Goal: Task Accomplishment & Management: Complete application form

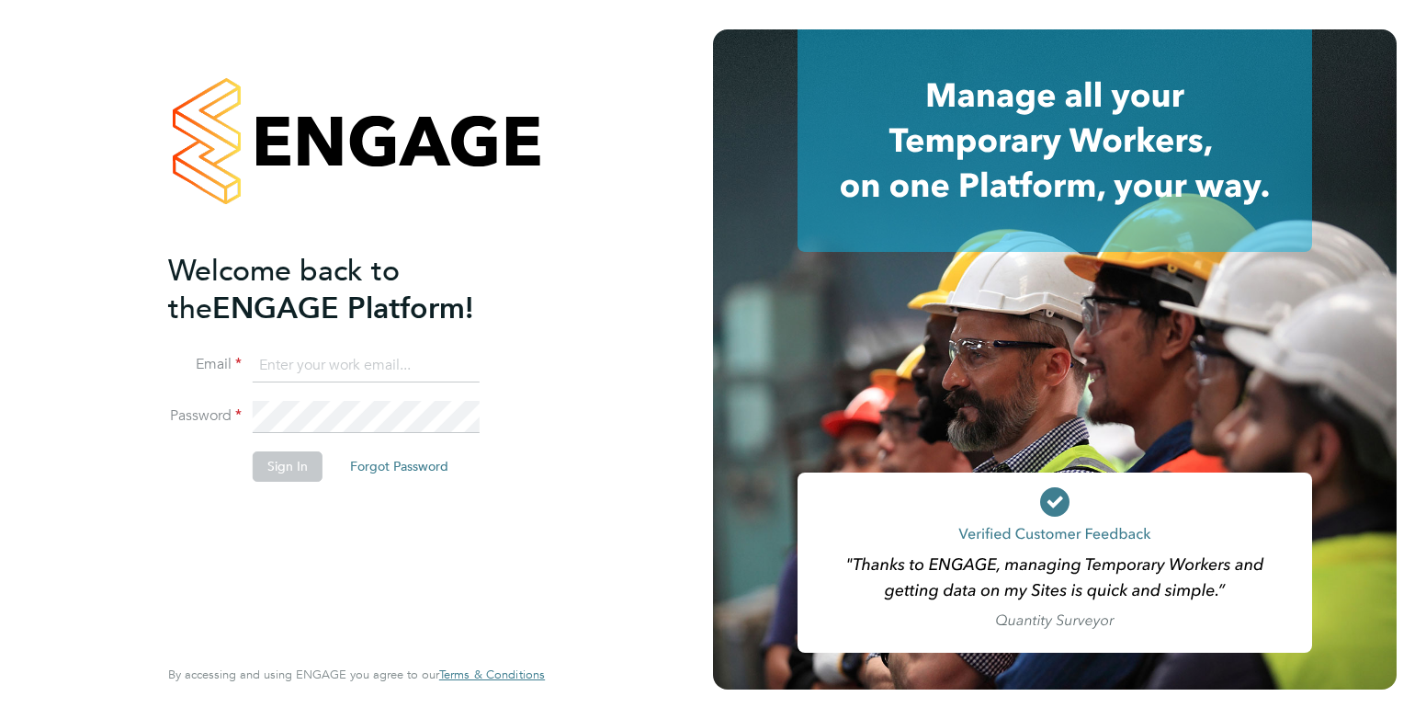
click at [312, 356] on input at bounding box center [366, 365] width 227 height 33
type input "elliewiggin@jjfox.com"
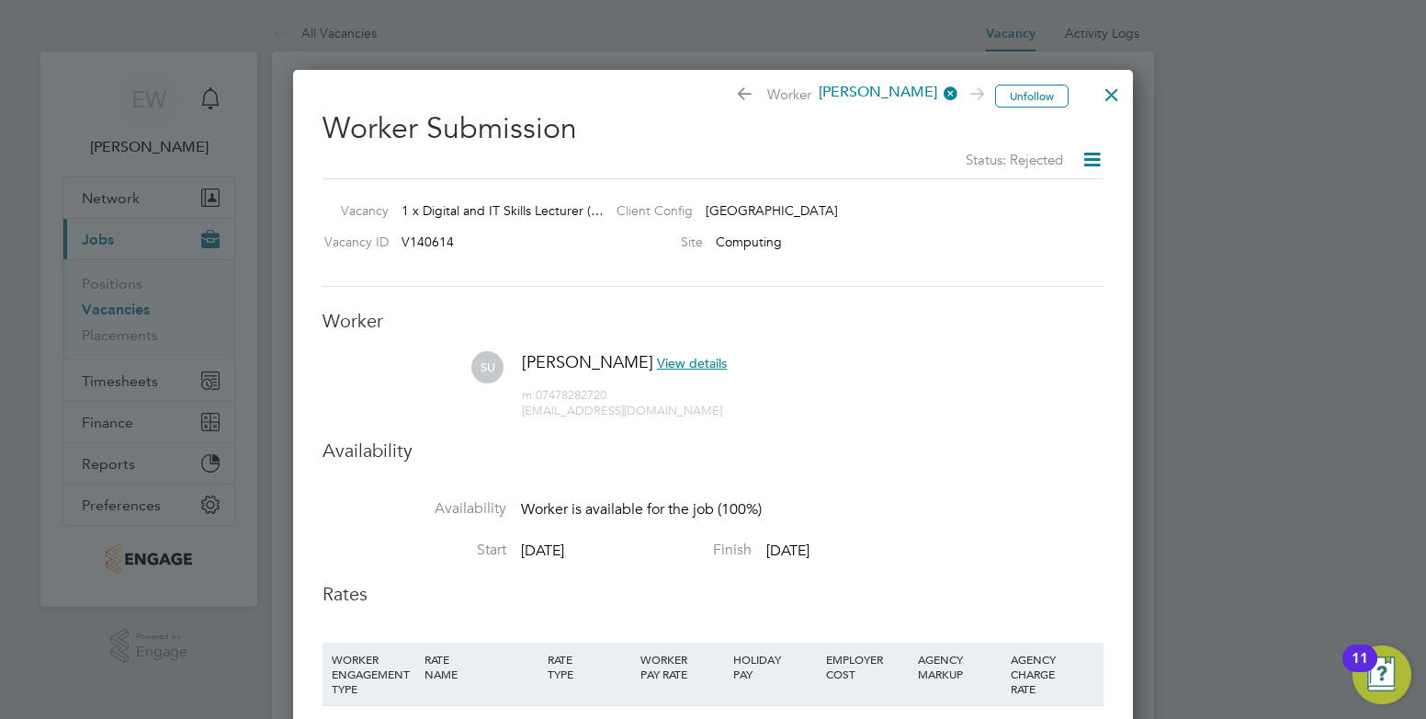
click at [1110, 96] on div at bounding box center [1111, 90] width 33 height 33
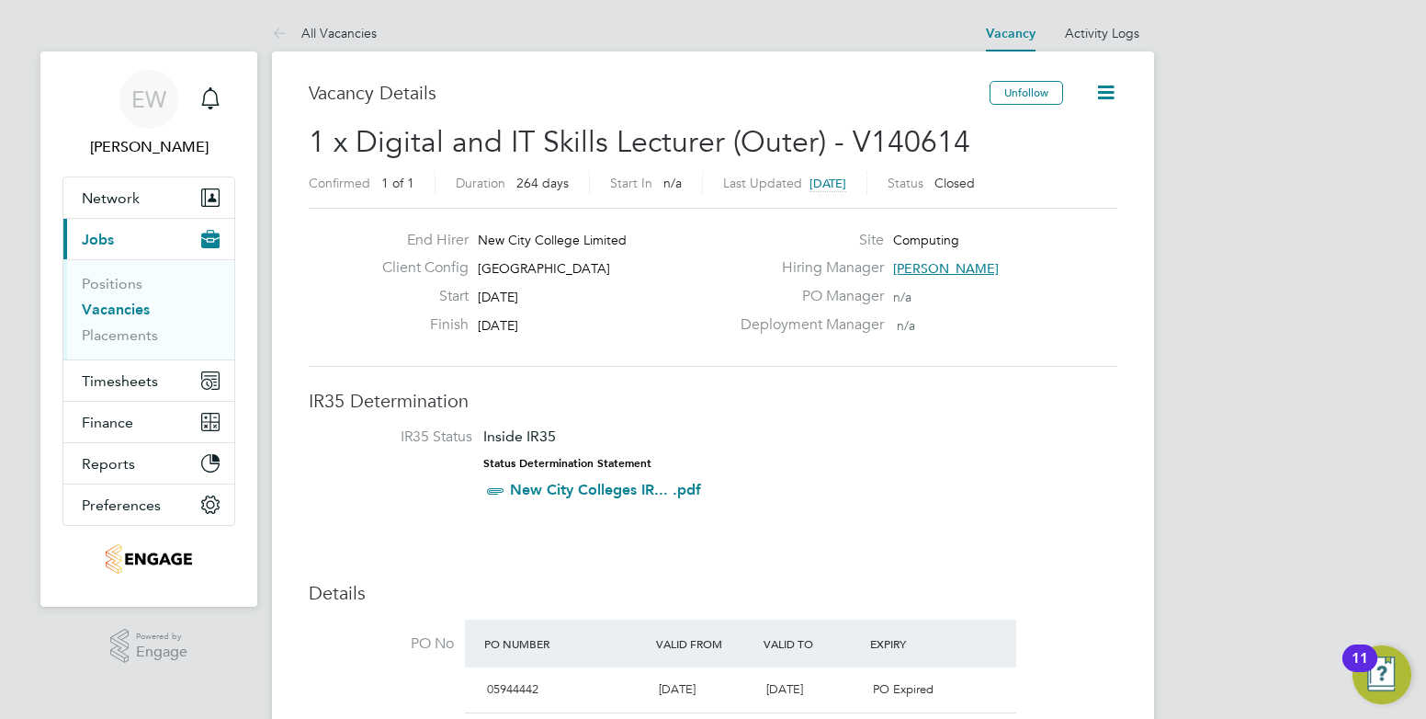
click at [131, 309] on link "Vacancies" at bounding box center [116, 308] width 68 height 17
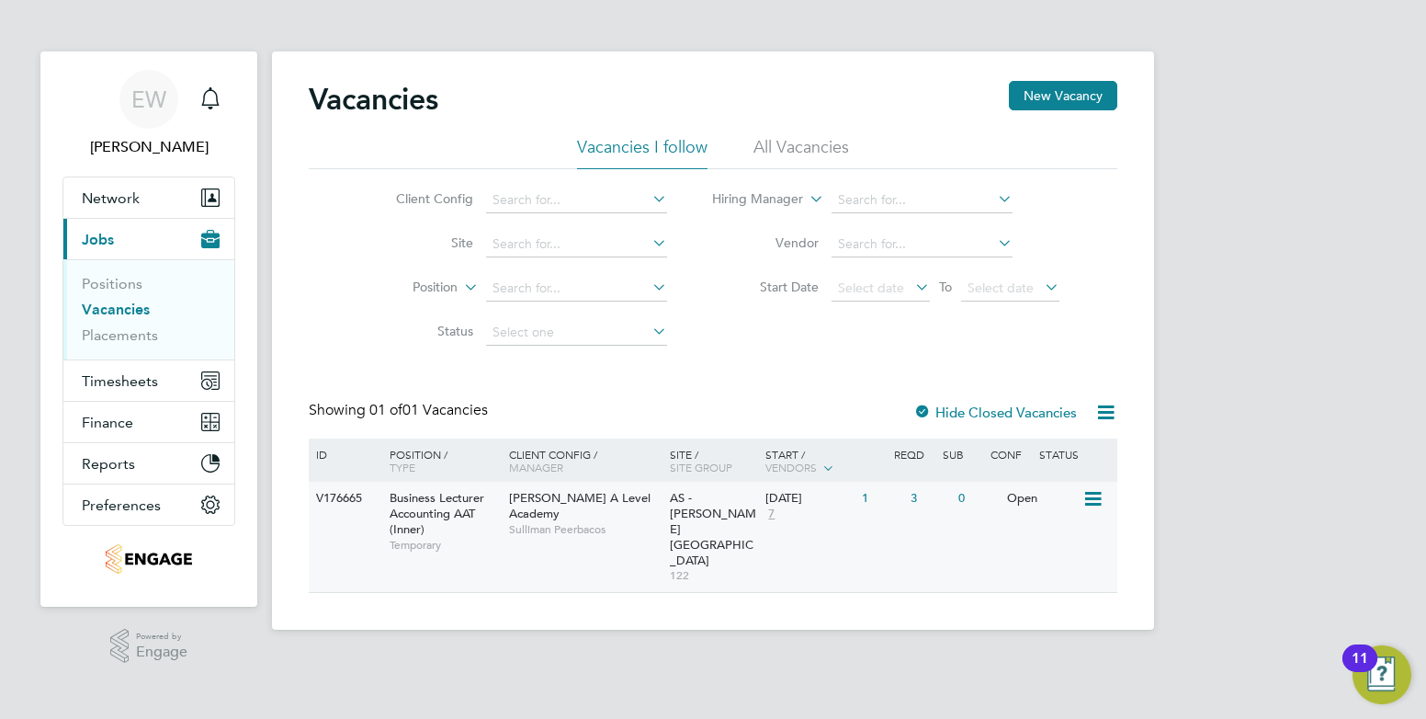
click at [527, 522] on span "Sulliman Peerbacos" at bounding box center [585, 529] width 152 height 15
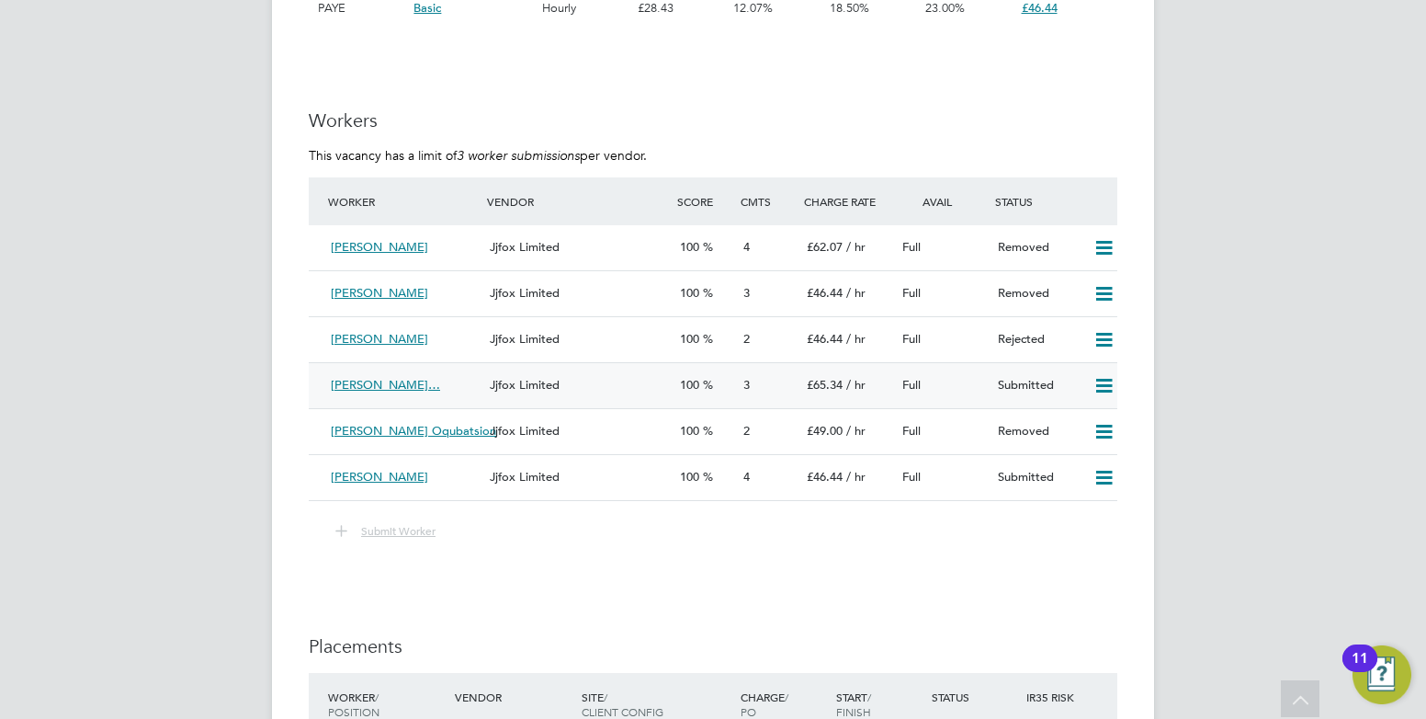
click at [1095, 390] on icon at bounding box center [1103, 386] width 23 height 15
click at [1078, 420] on li "Remove" at bounding box center [1077, 425] width 71 height 26
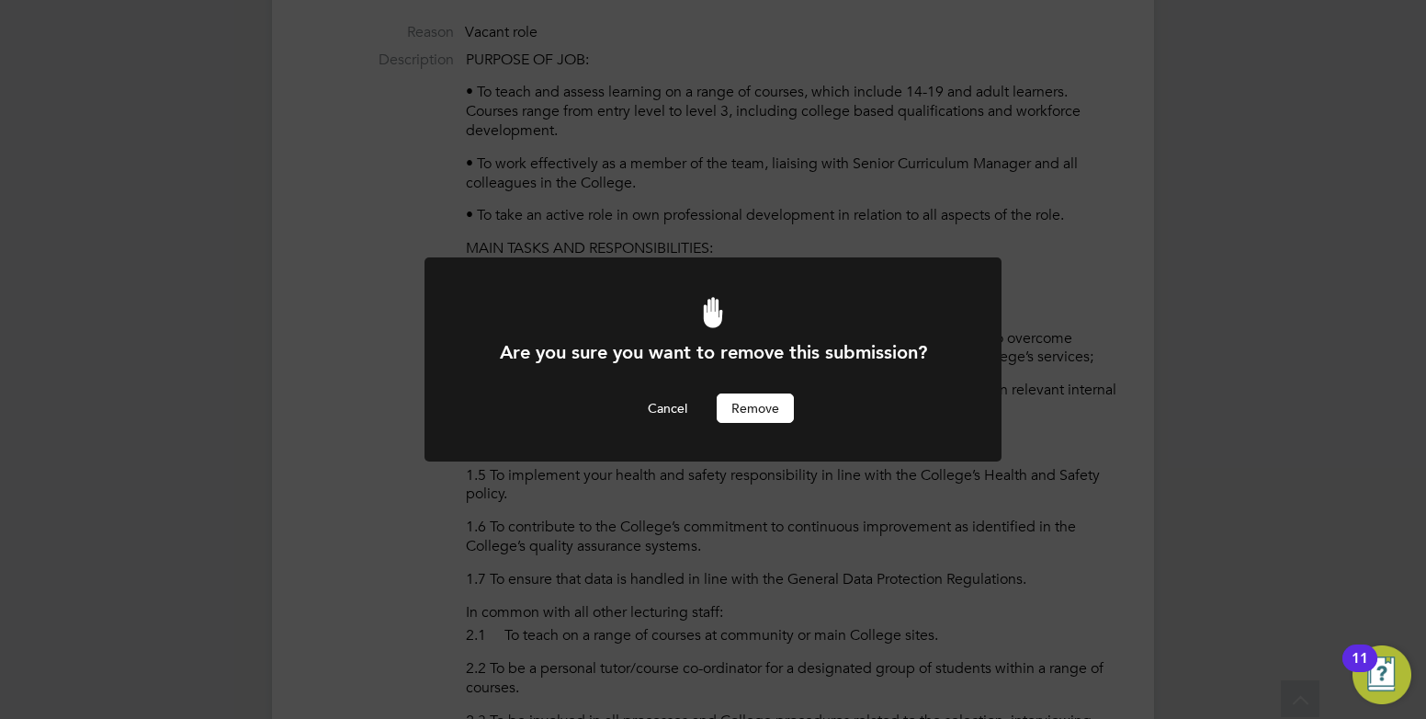
click at [756, 404] on button "Remove" at bounding box center [755, 407] width 77 height 29
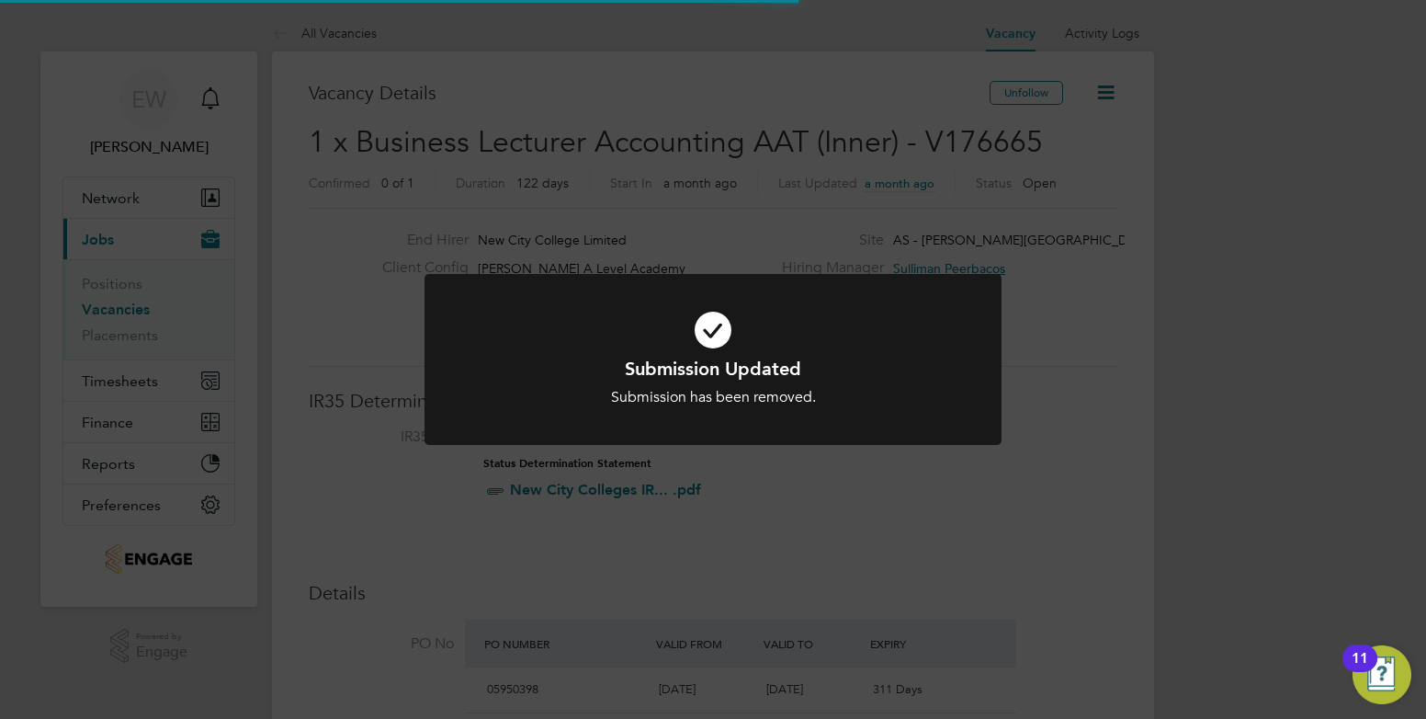
click at [508, 498] on div "Submission Updated Submission has been removed. Cancel Okay" at bounding box center [713, 359] width 1426 height 719
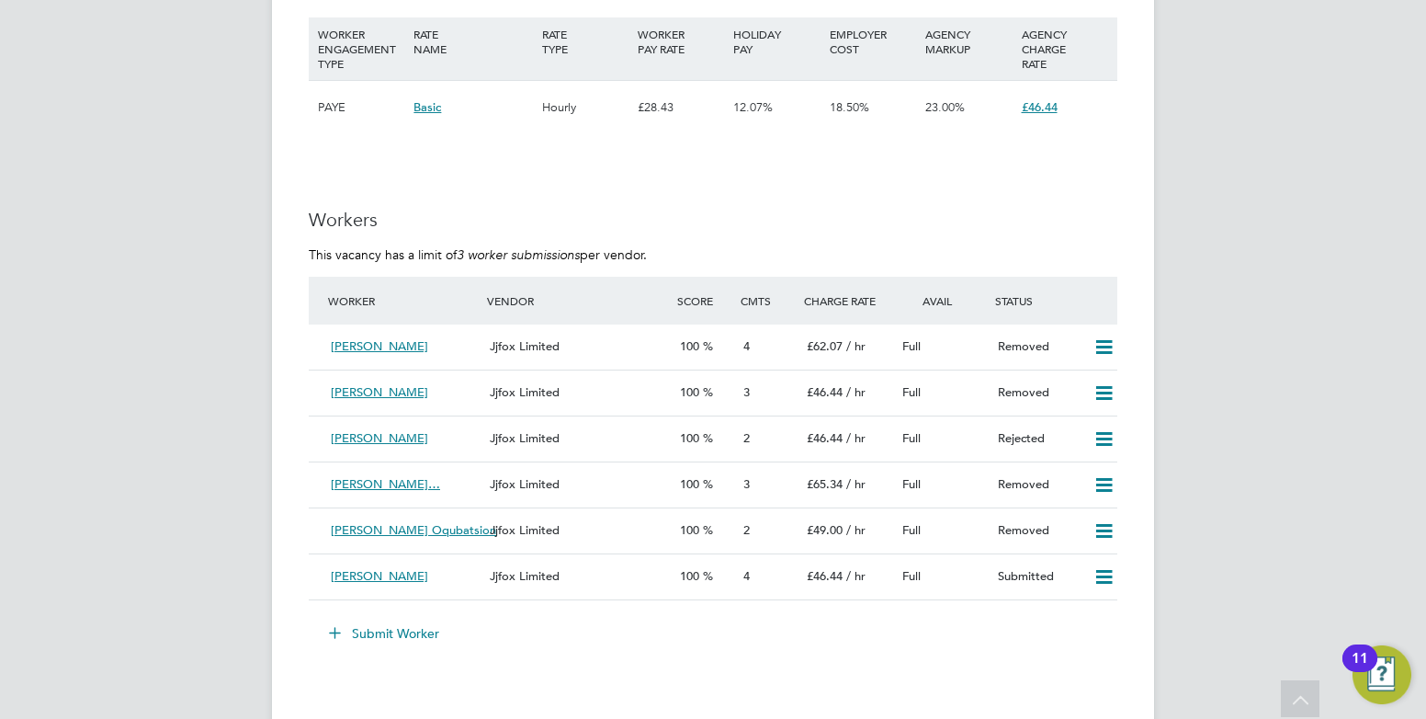
click at [387, 631] on button "Submit Worker" at bounding box center [385, 632] width 138 height 29
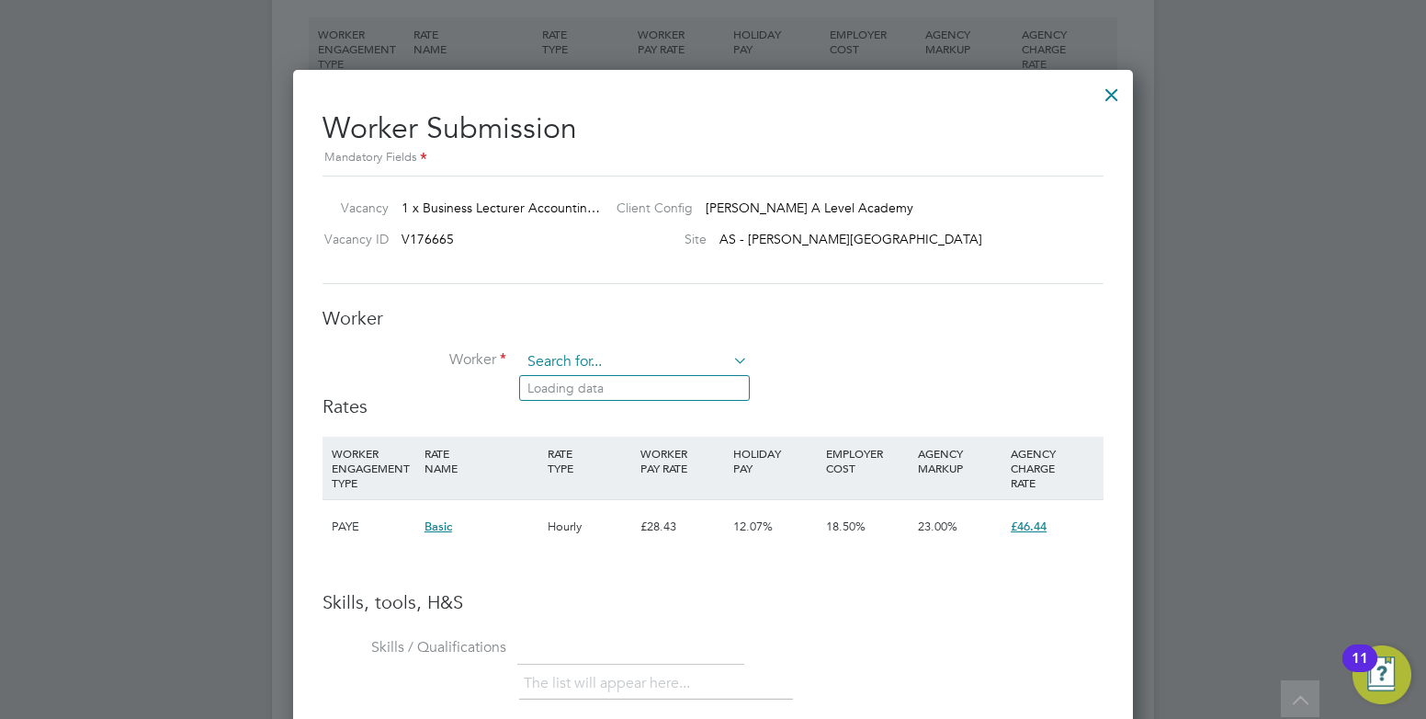
click at [560, 361] on input at bounding box center [634, 362] width 227 height 28
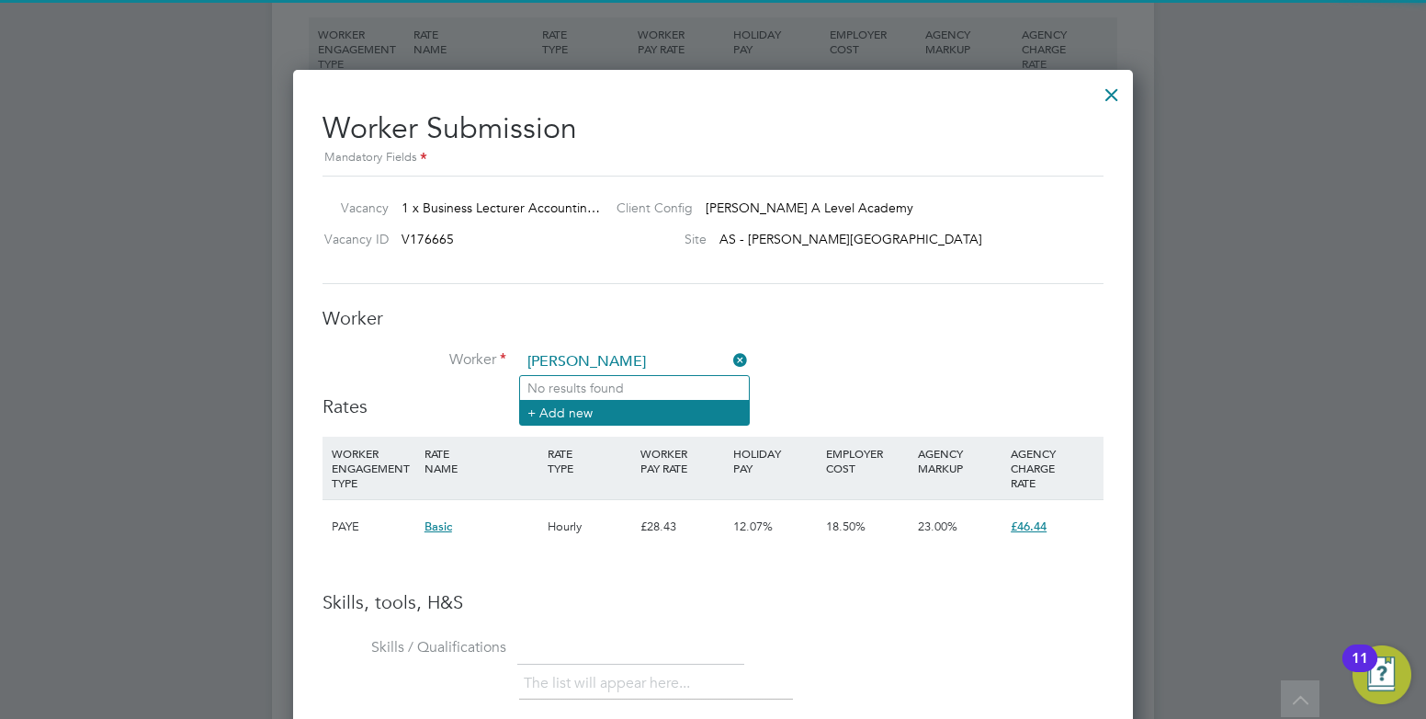
type input "[PERSON_NAME]"
click at [579, 409] on li "+ Add new" at bounding box center [634, 412] width 229 height 25
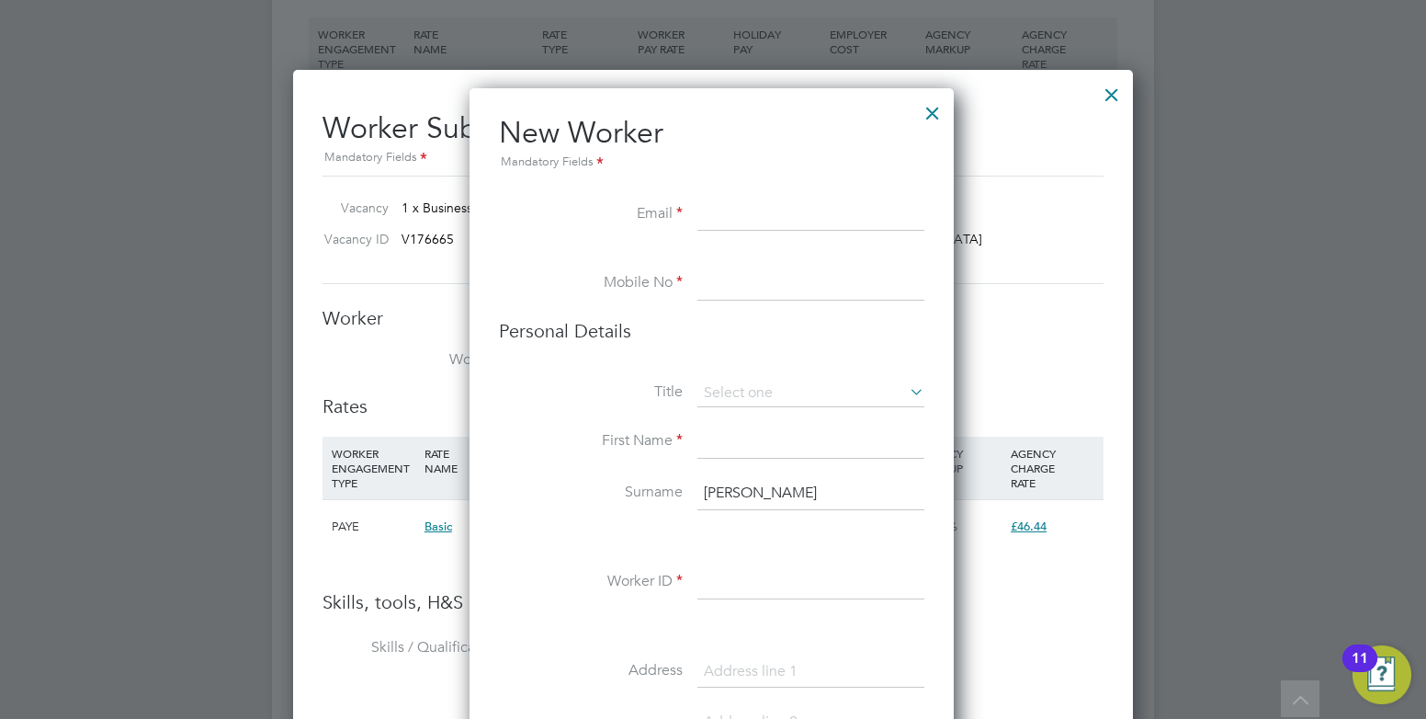
paste input "[EMAIL_ADDRESS][DOMAIN_NAME]"
type input "[EMAIL_ADDRESS][DOMAIN_NAME]"
click at [764, 278] on input at bounding box center [810, 283] width 227 height 33
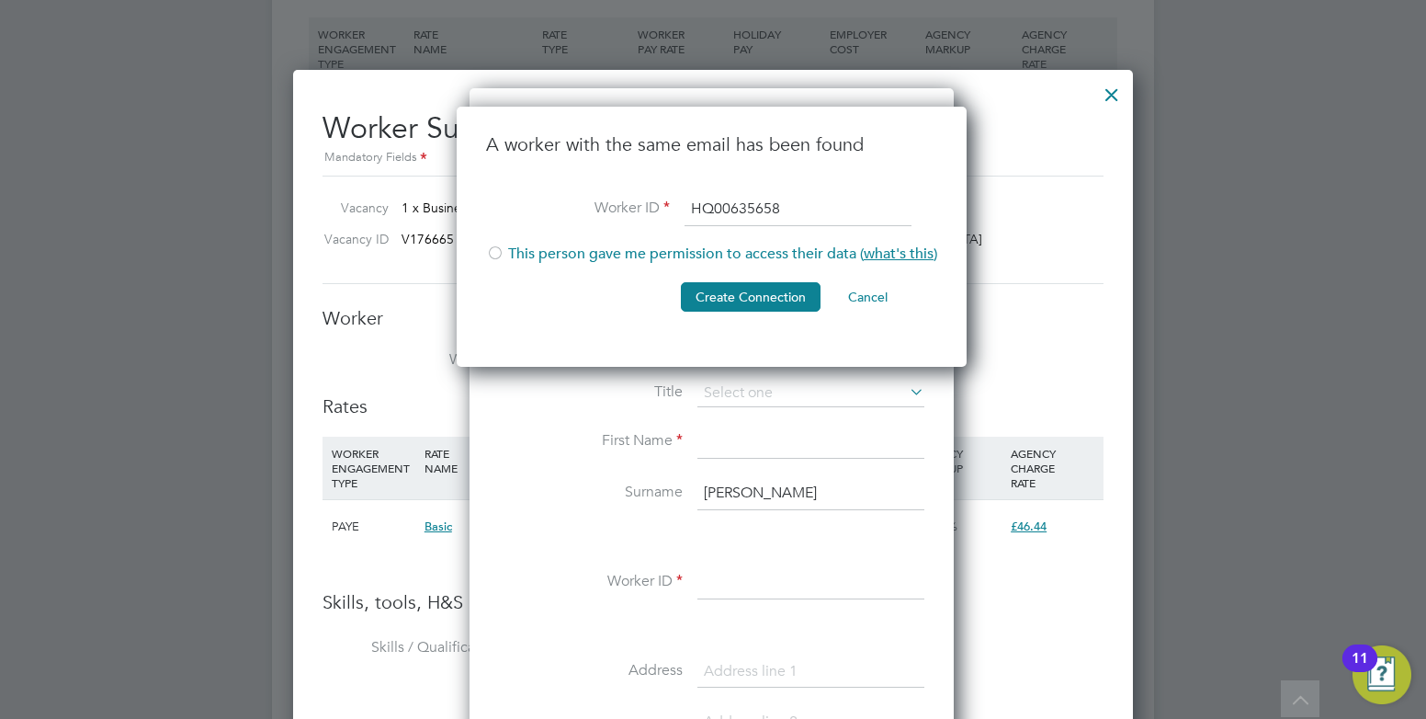
type input "HQ00635658"
click at [568, 258] on li "This person gave me permission to access their data ( what's this )" at bounding box center [711, 263] width 451 height 38
click at [767, 300] on button "Create Connection" at bounding box center [751, 296] width 140 height 29
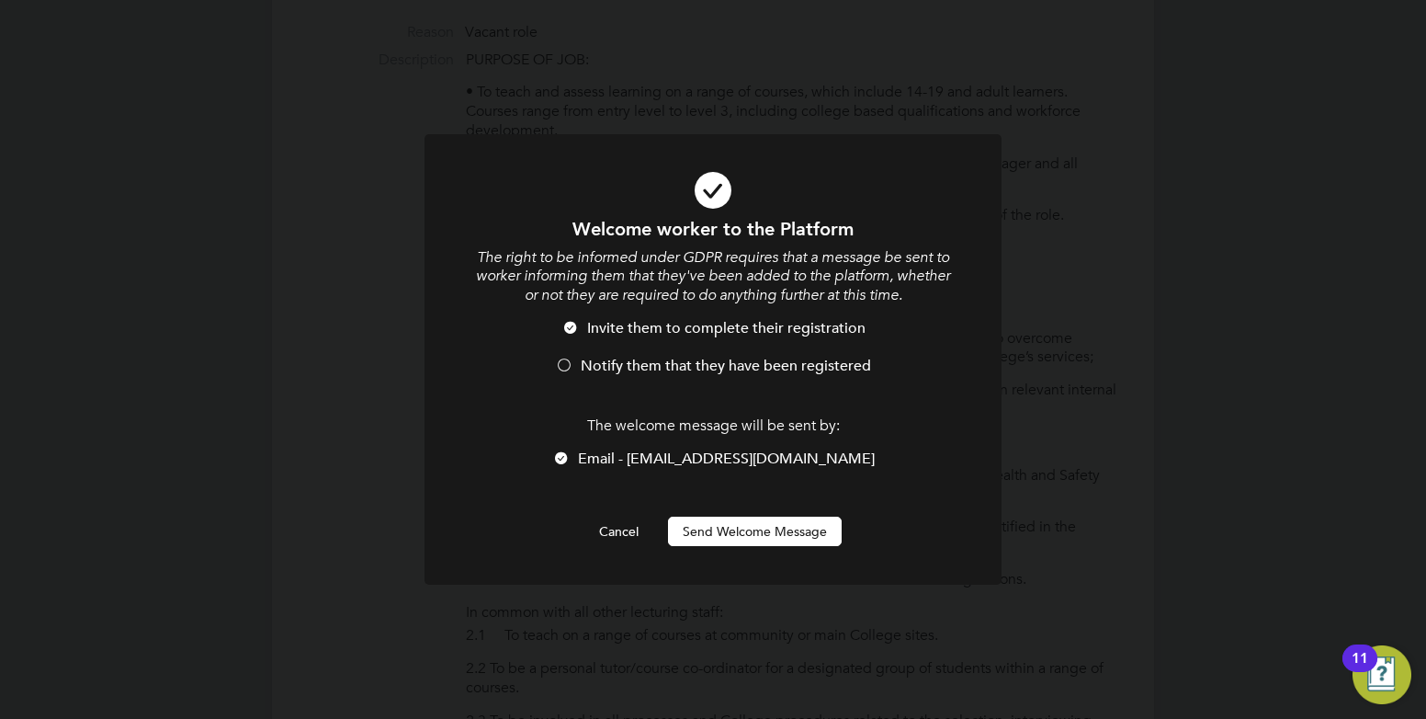
click at [649, 366] on span "Notify them that they have been registered" at bounding box center [726, 365] width 290 height 18
click at [731, 526] on button "Send Welcome Message" at bounding box center [755, 530] width 174 height 29
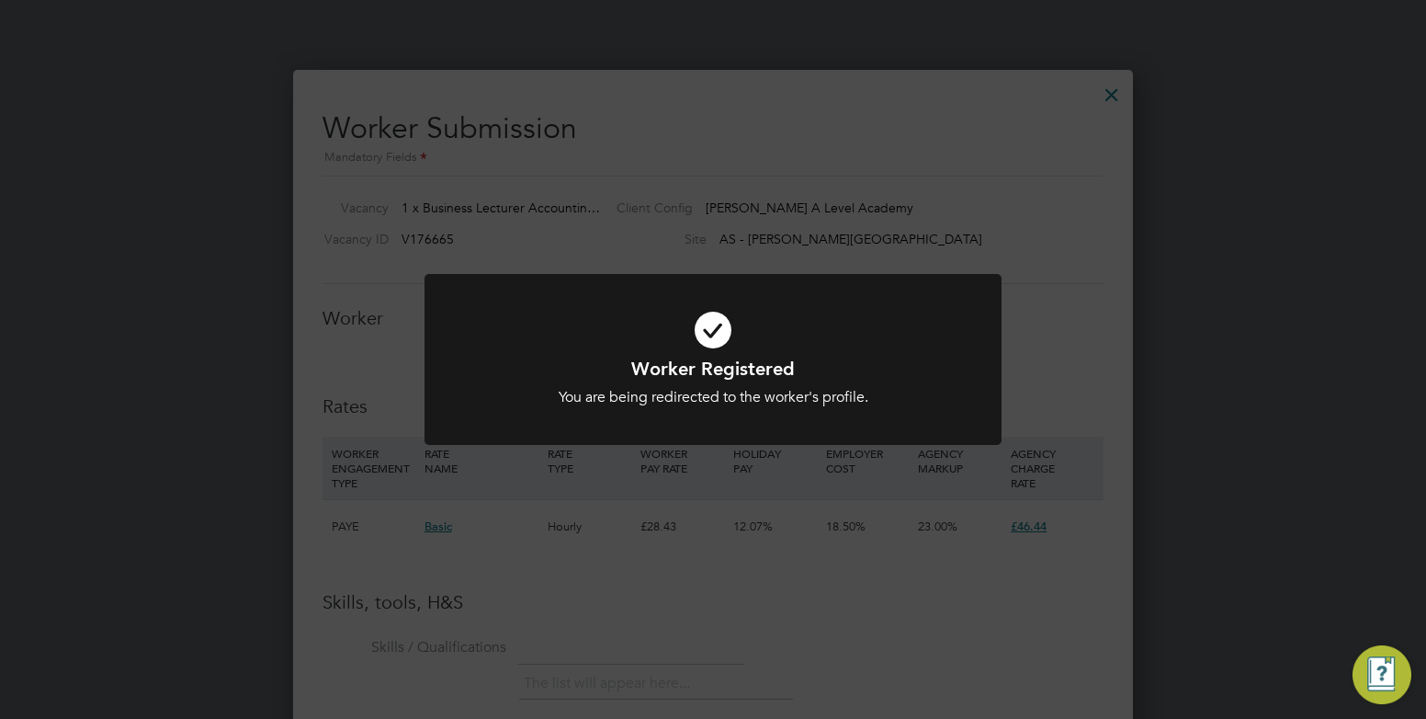
click at [748, 493] on div "Worker Registered You are being redirected to the worker's profile. Cancel Okay" at bounding box center [713, 359] width 1426 height 719
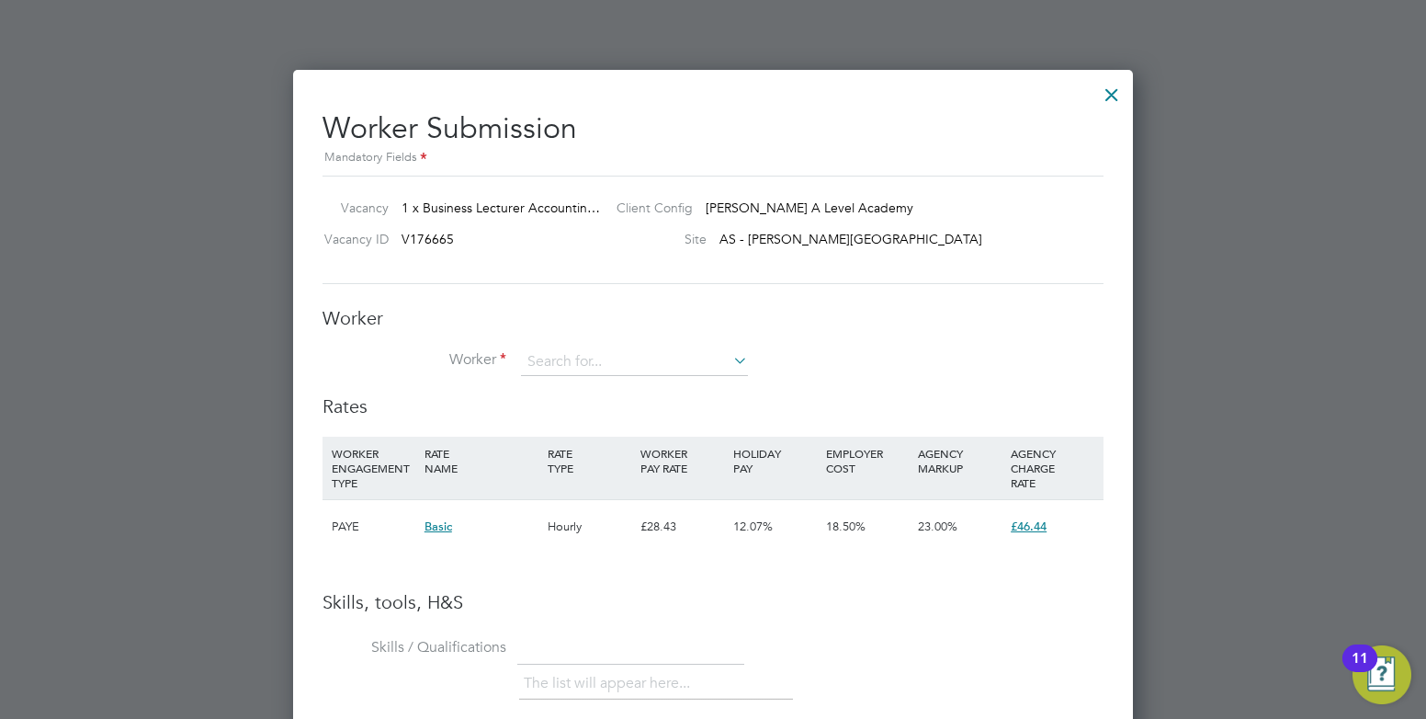
click at [1116, 96] on div at bounding box center [1111, 90] width 33 height 33
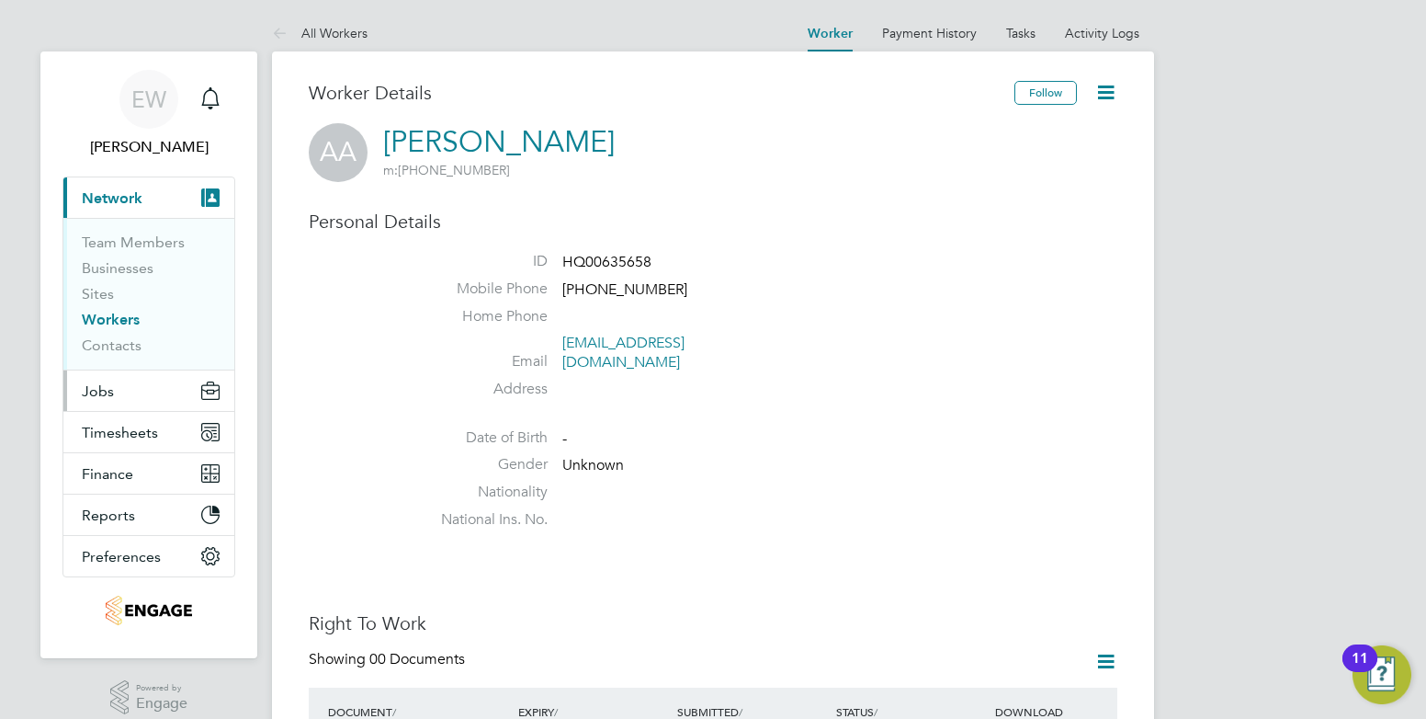
click at [116, 398] on button "Jobs" at bounding box center [148, 390] width 171 height 40
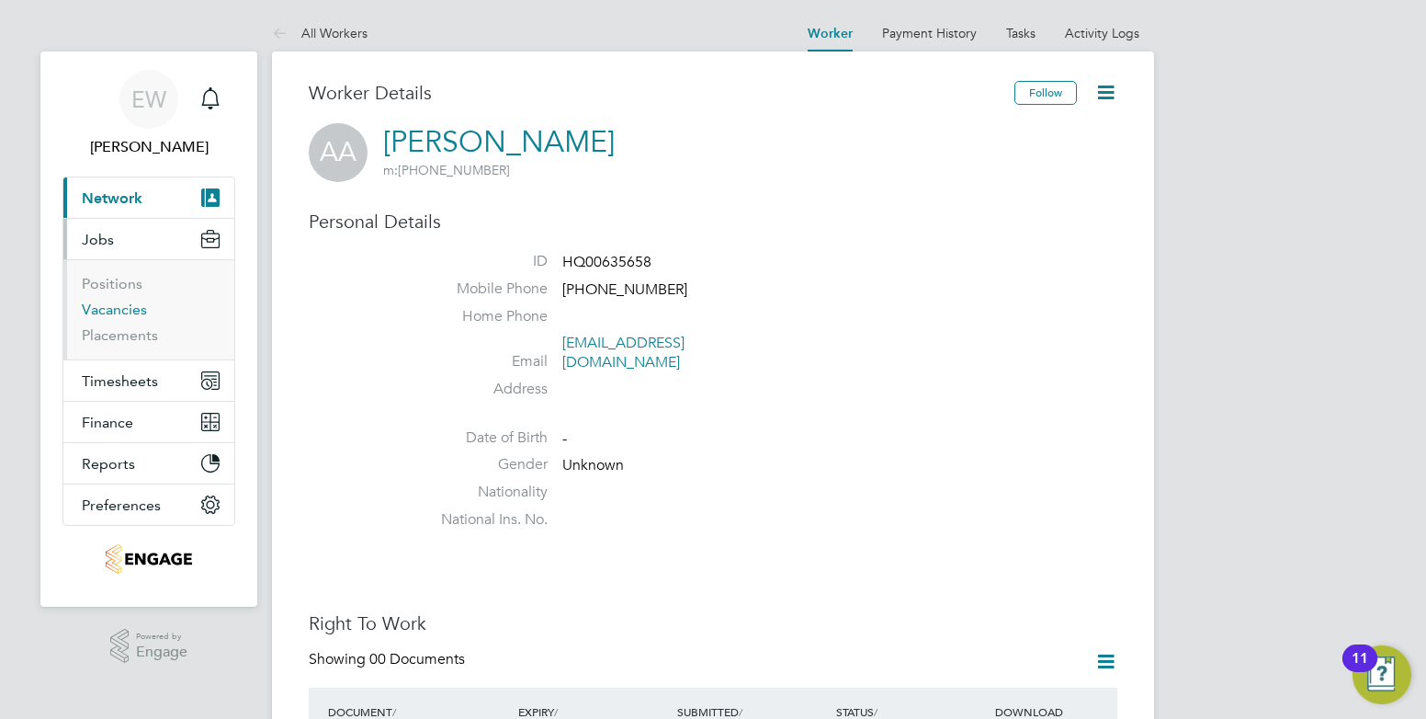
click at [124, 305] on link "Vacancies" at bounding box center [114, 308] width 65 height 17
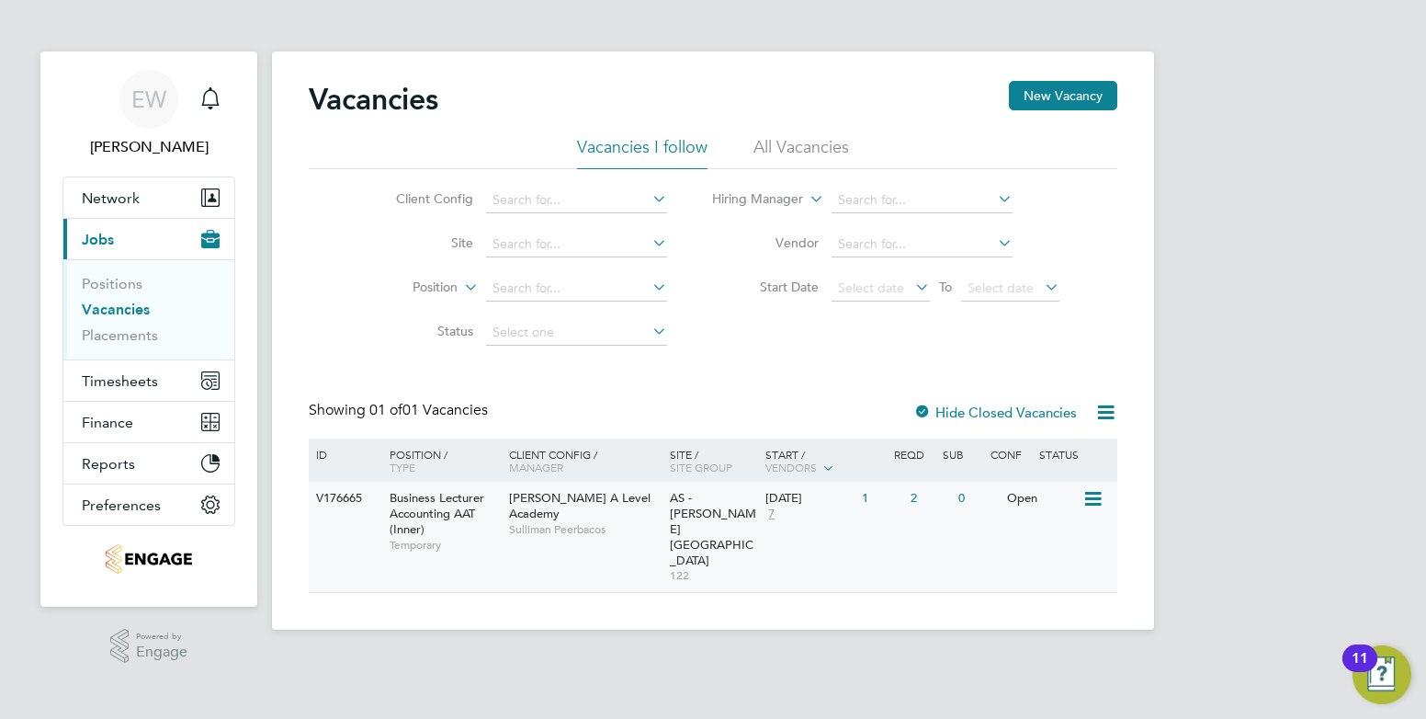
click at [563, 522] on span "Sulliman Peerbacos" at bounding box center [585, 529] width 152 height 15
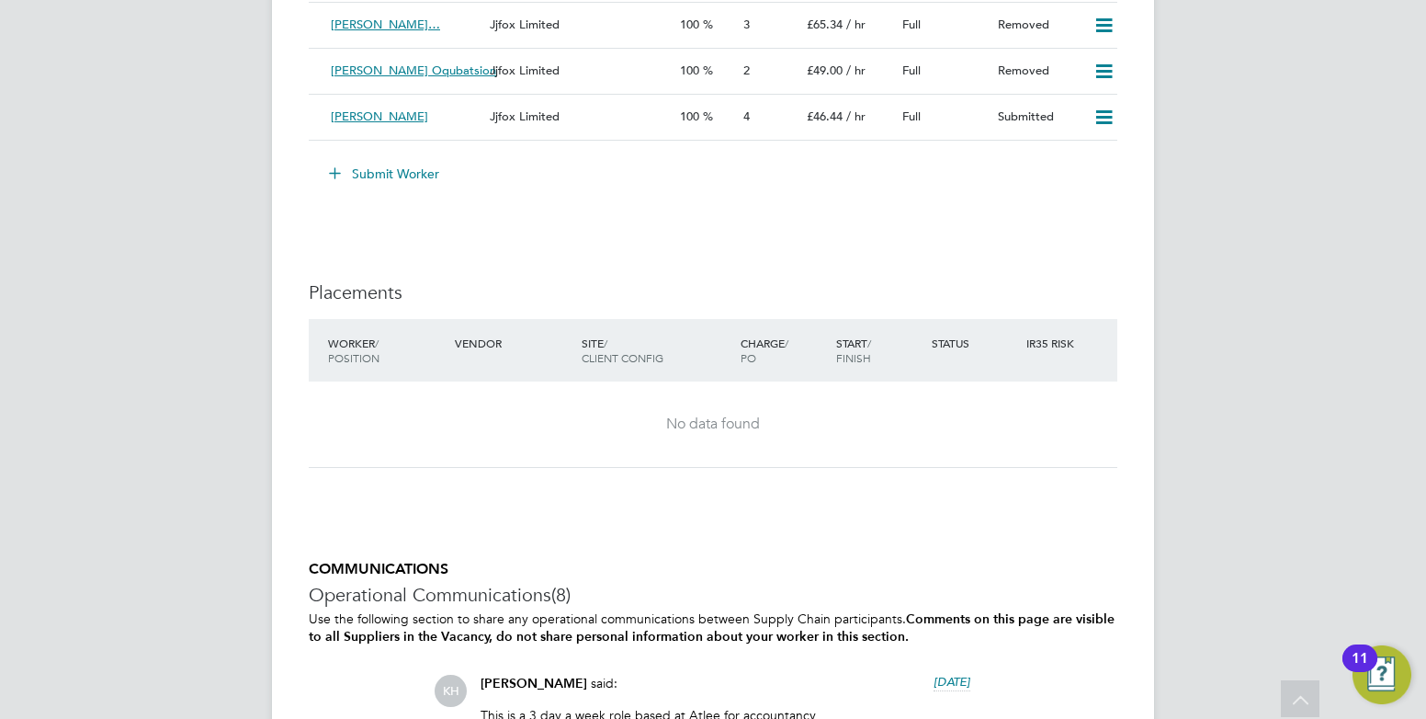
click at [405, 173] on button "Submit Worker" at bounding box center [385, 173] width 138 height 29
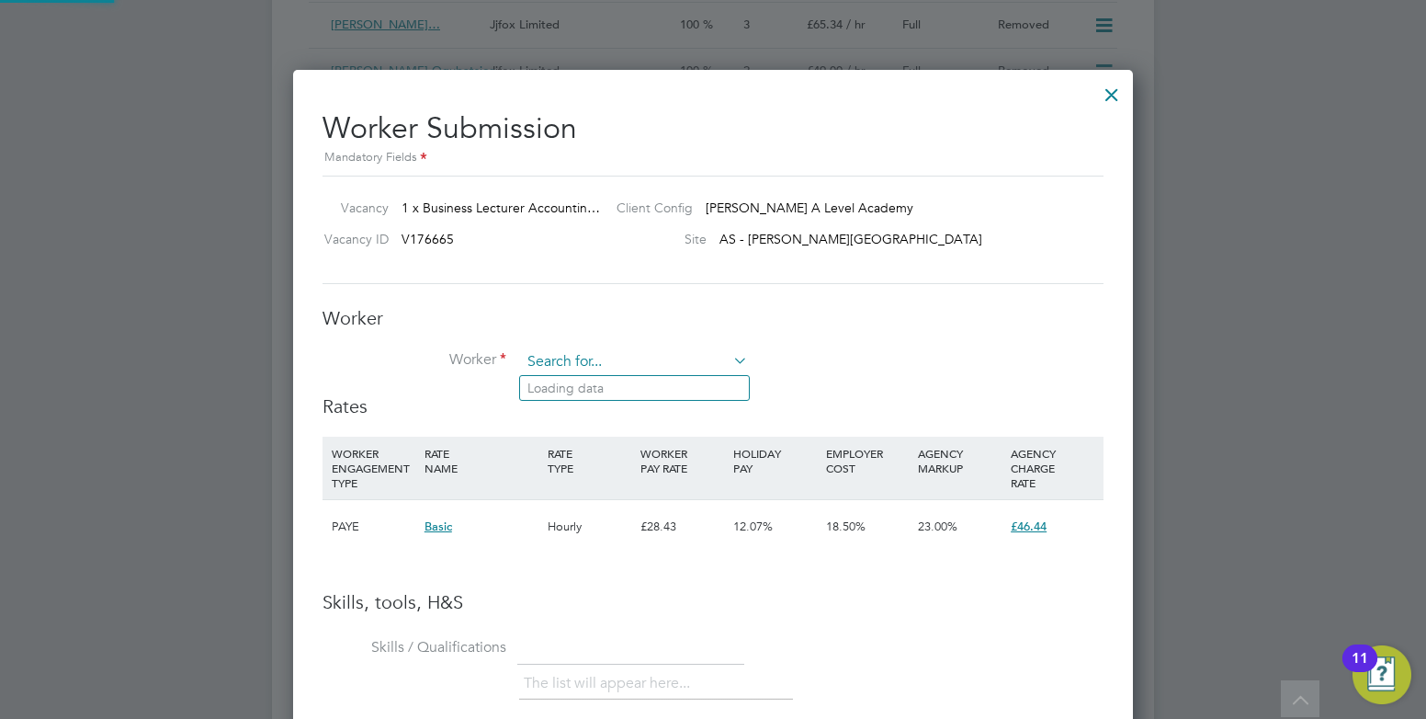
click at [562, 366] on input at bounding box center [634, 362] width 227 height 28
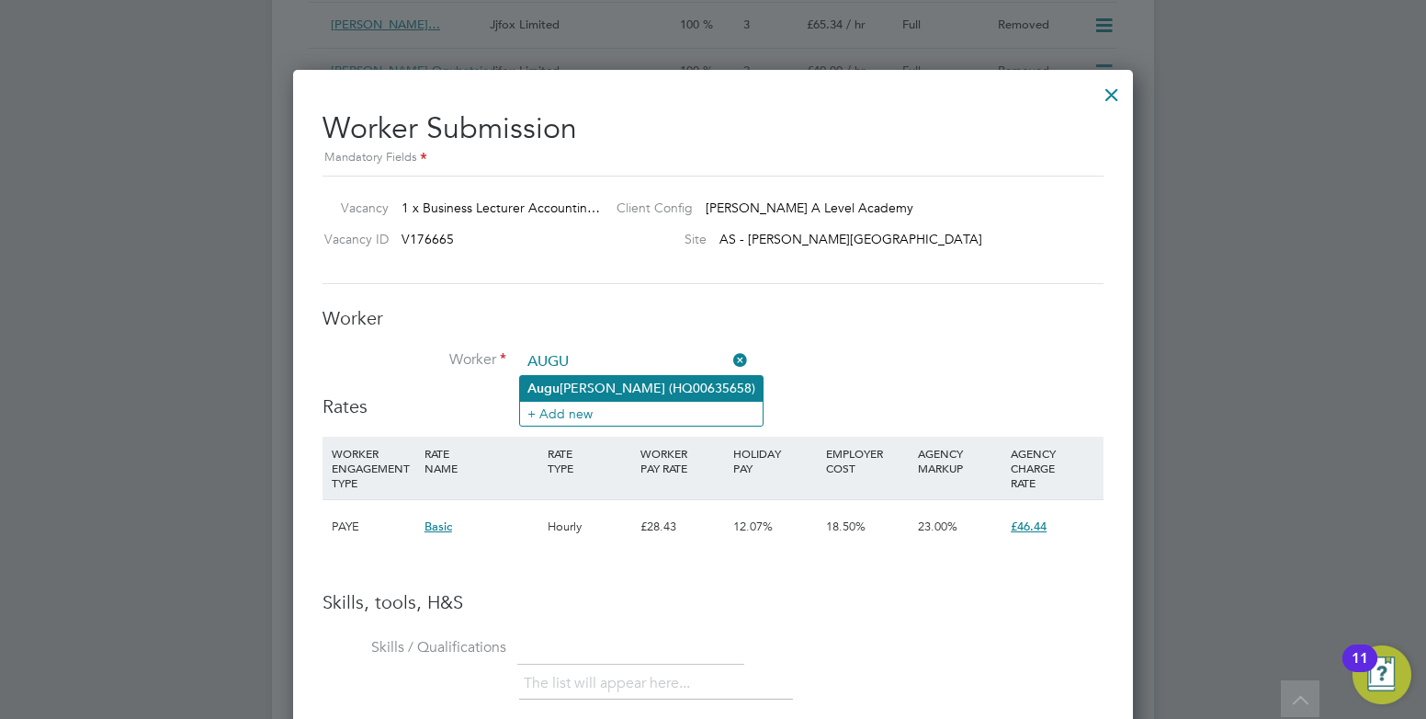
click at [562, 385] on li "Augu stine Arthur (HQ00635658)" at bounding box center [641, 388] width 243 height 25
type input "Augustine Arthur (HQ00635658)"
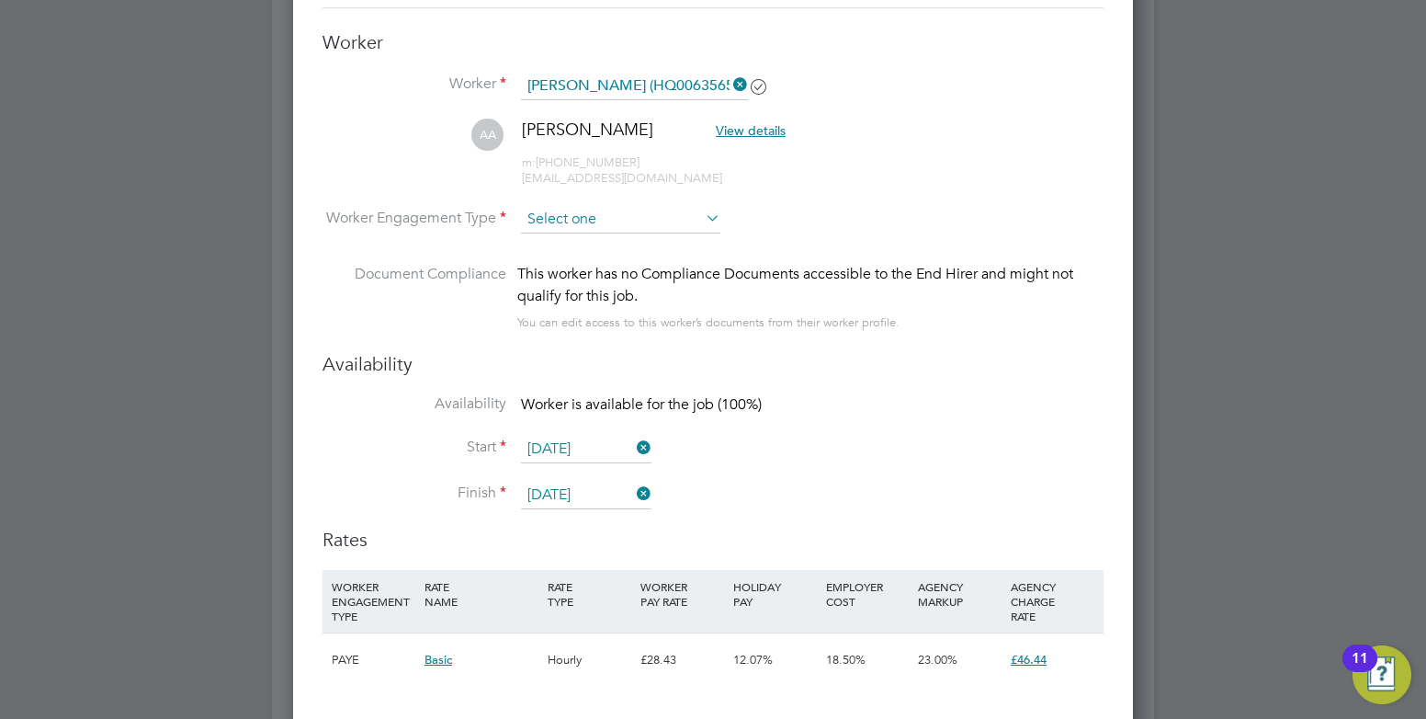
click at [572, 214] on input at bounding box center [620, 220] width 199 height 28
click at [579, 263] on li "PAYE" at bounding box center [620, 269] width 201 height 24
type input "PAYE"
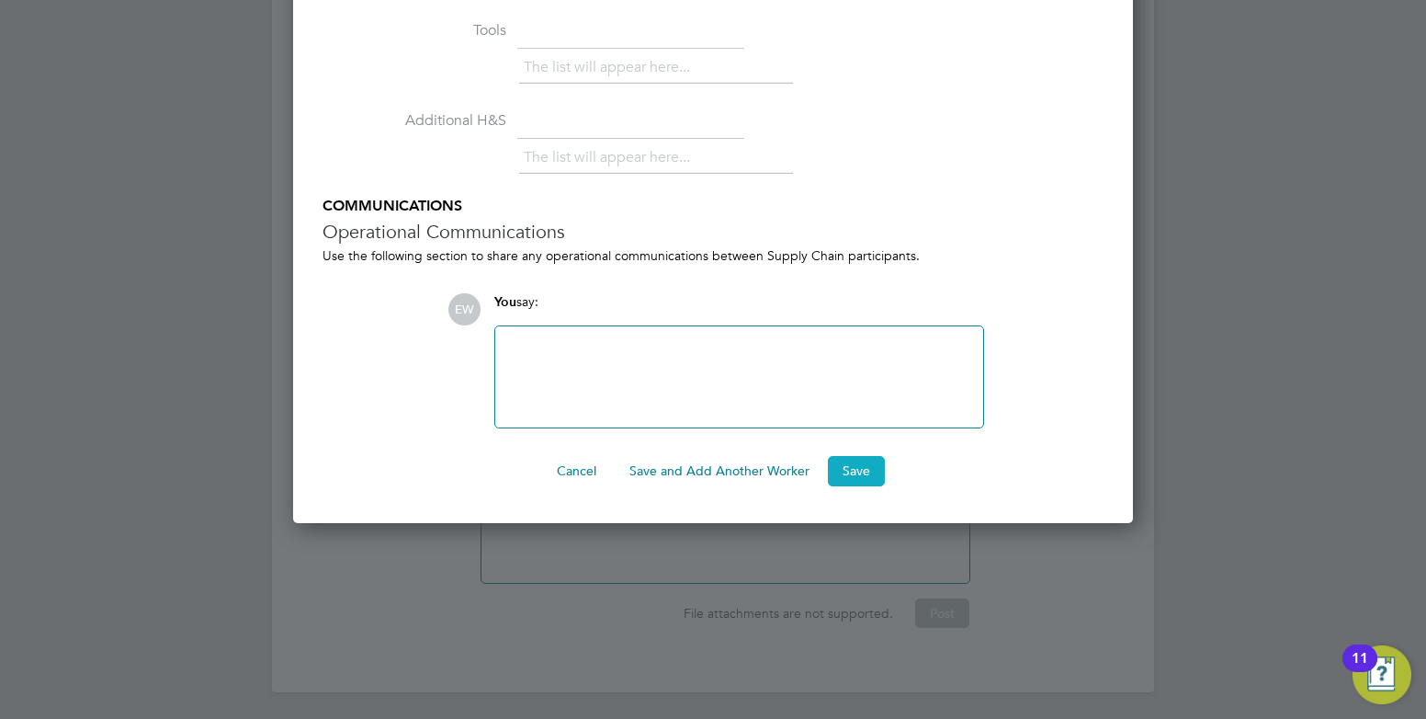
click at [848, 470] on button "Save" at bounding box center [856, 470] width 57 height 29
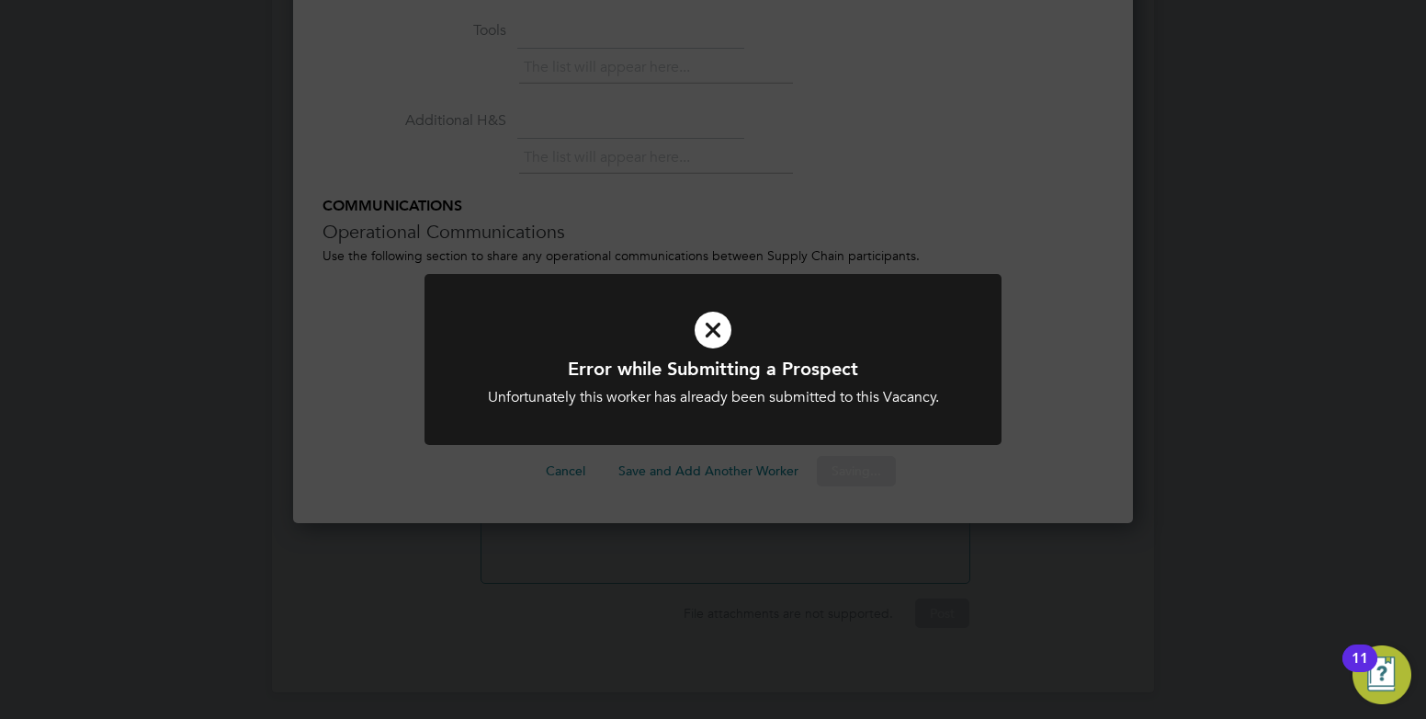
click at [749, 461] on div "Error while Submitting a Prospect Unfortunately this worker has already been su…" at bounding box center [712, 371] width 577 height 194
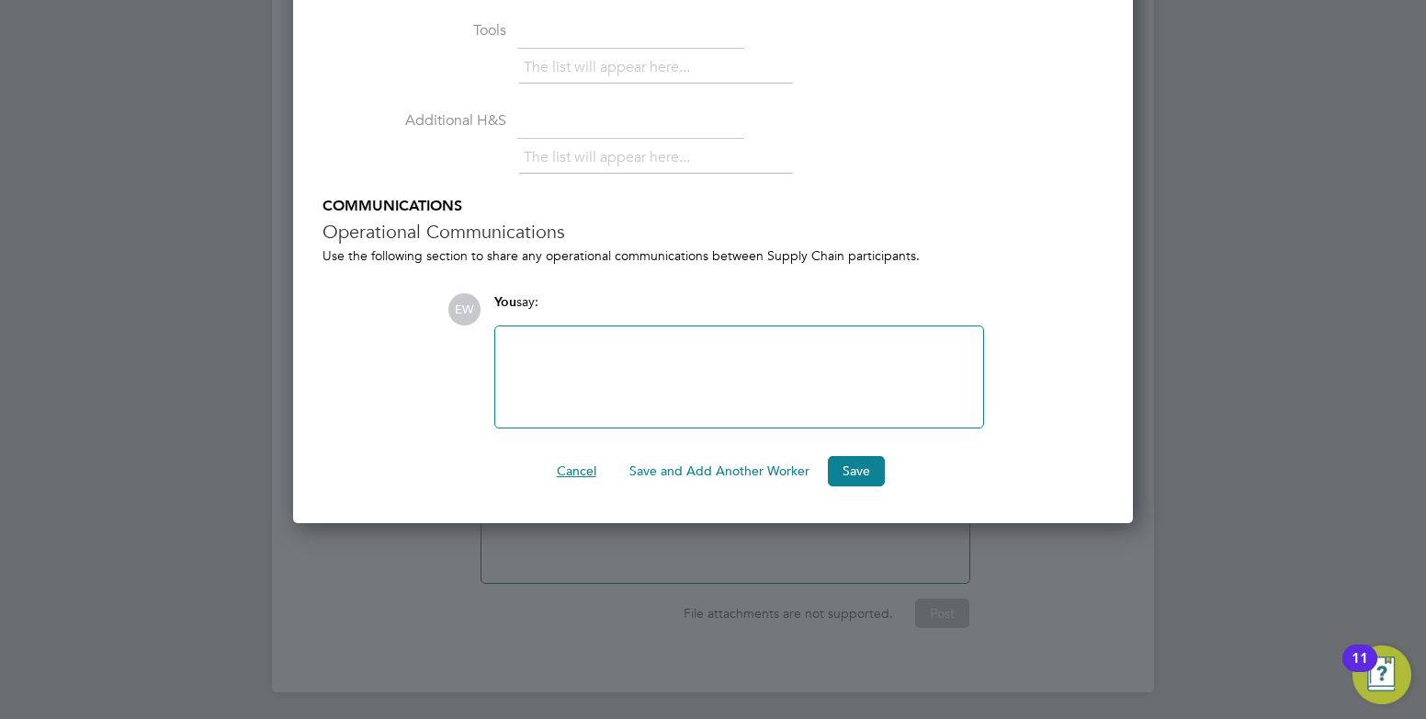
click at [564, 468] on button "Cancel" at bounding box center [576, 470] width 69 height 29
